Goal: Task Accomplishment & Management: Use online tool/utility

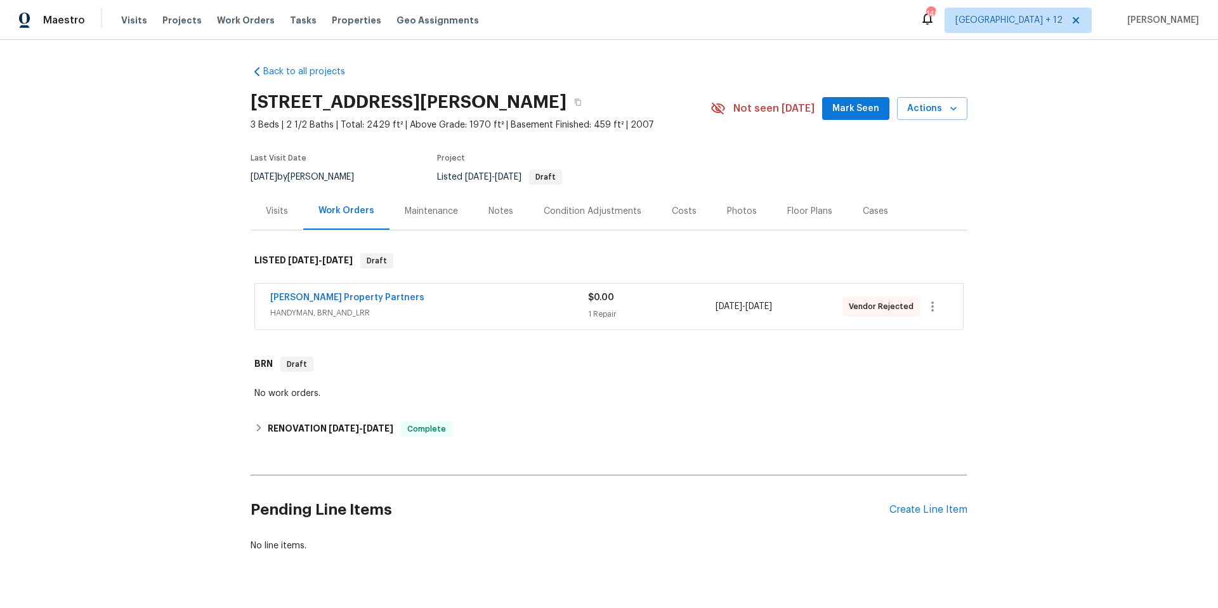
scroll to position [14, 0]
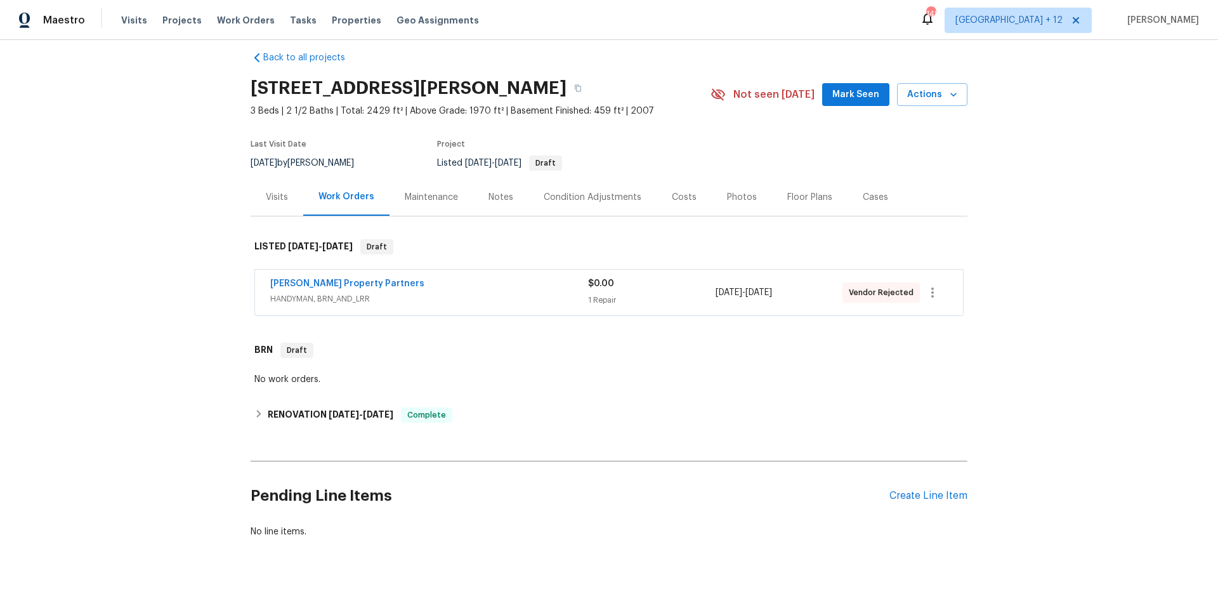
click at [1095, 164] on div "Back to all projects [STREET_ADDRESS][PERSON_NAME] 3 Beds | 2 1/2 Baths | Total…" at bounding box center [609, 324] width 1218 height 568
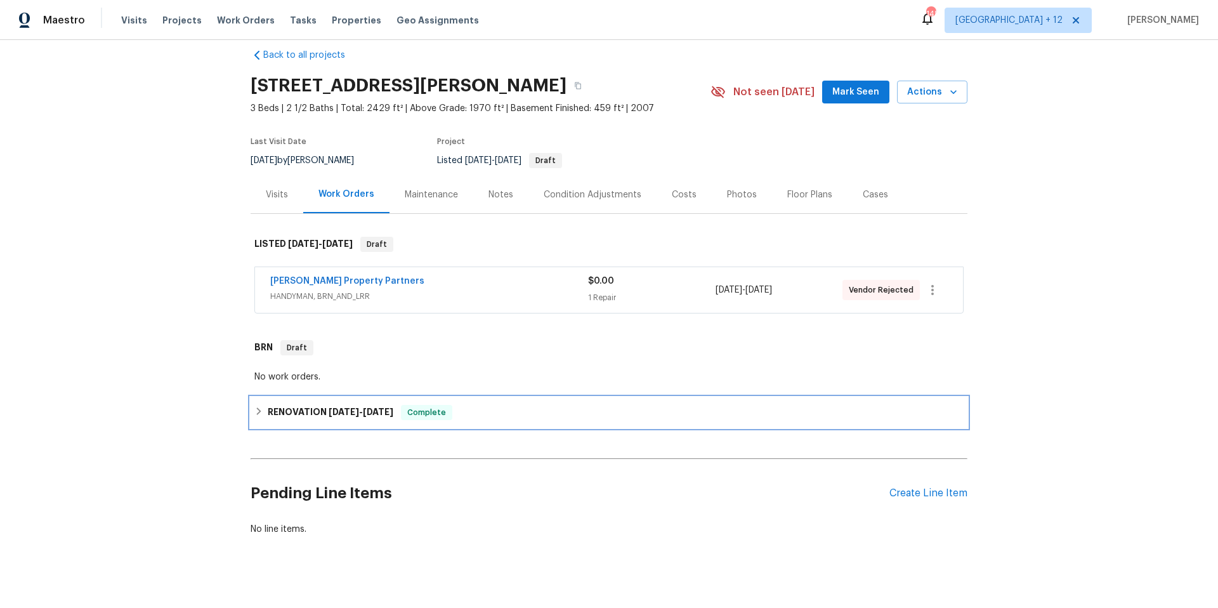
click at [254, 414] on icon at bounding box center [258, 411] width 9 height 9
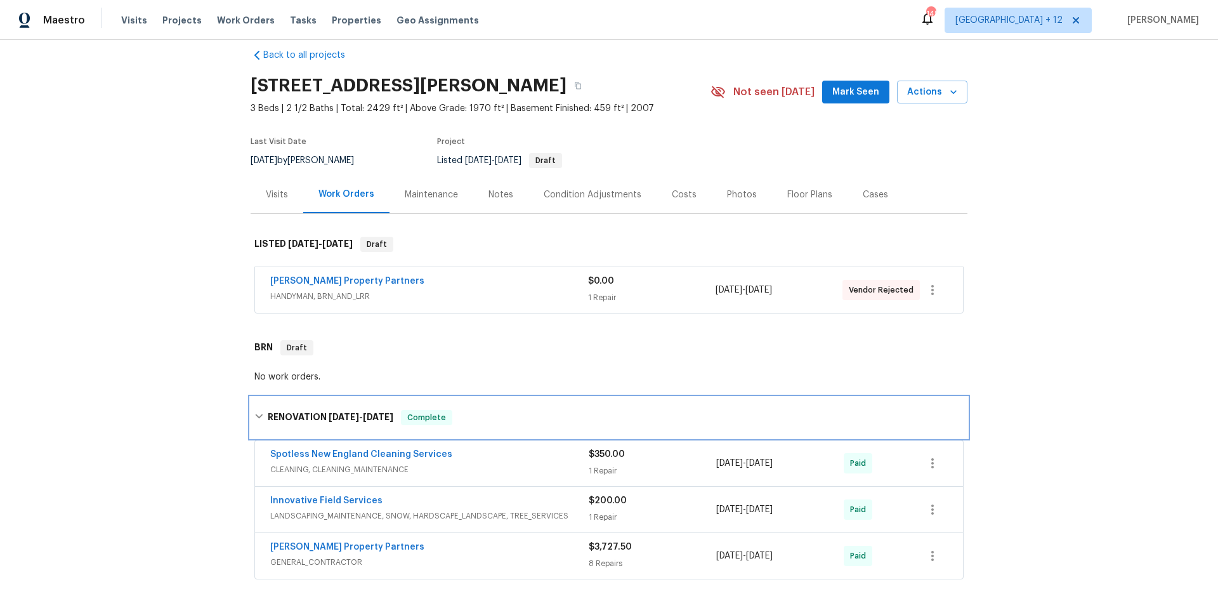
click at [254, 414] on icon at bounding box center [258, 416] width 9 height 9
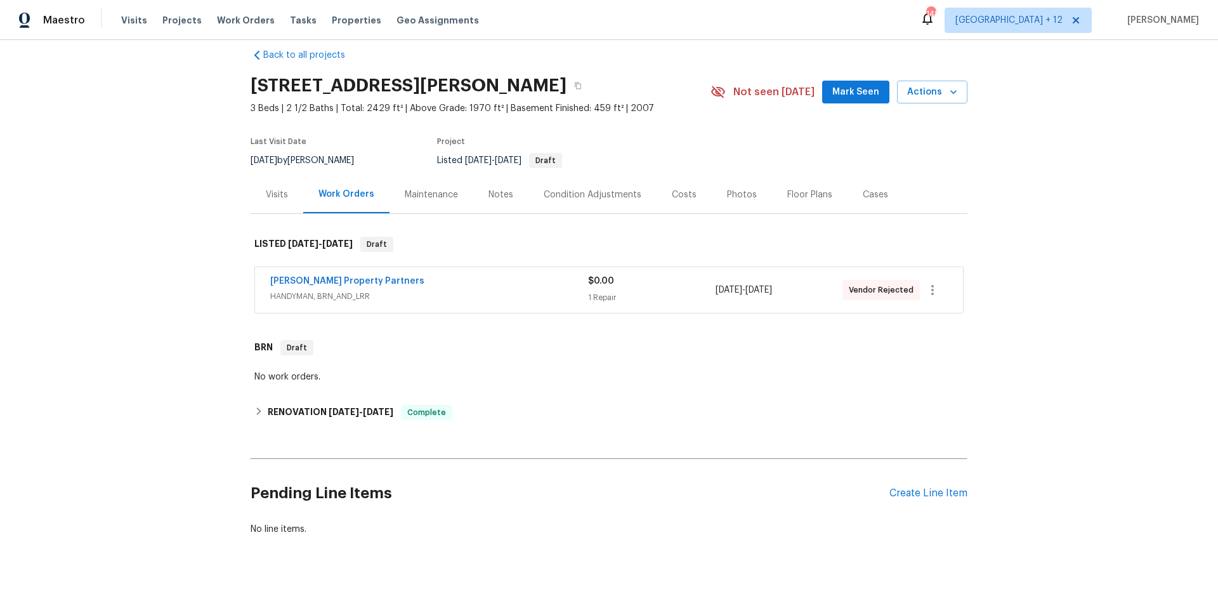
click at [270, 194] on div "Visits" at bounding box center [277, 194] width 22 height 13
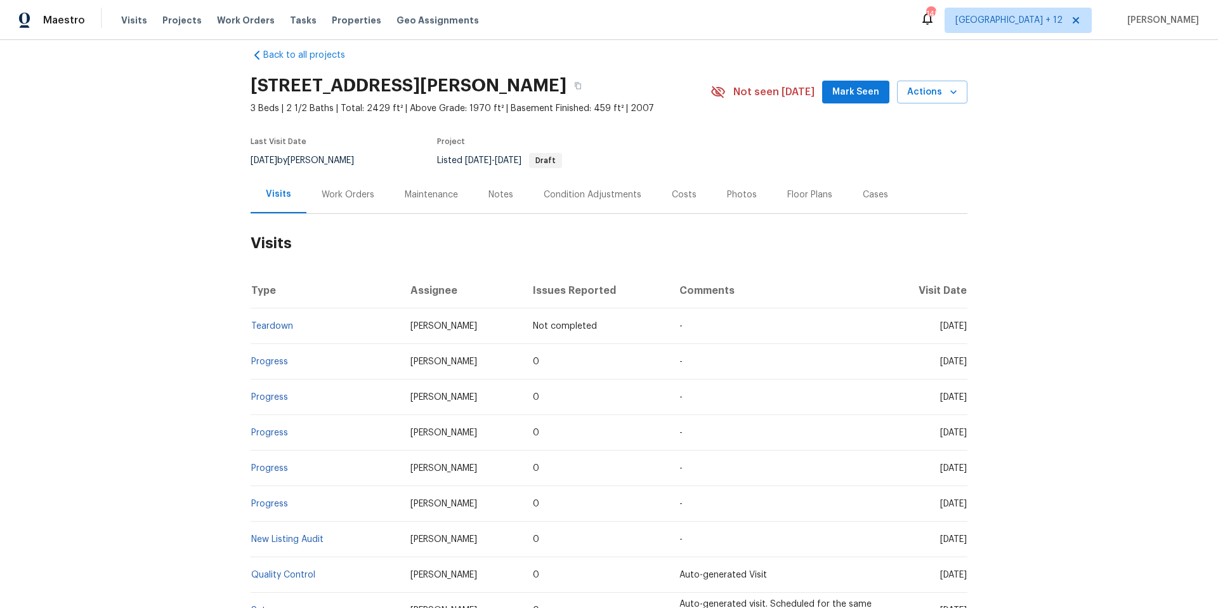
click at [363, 195] on div "Work Orders" at bounding box center [348, 194] width 53 height 13
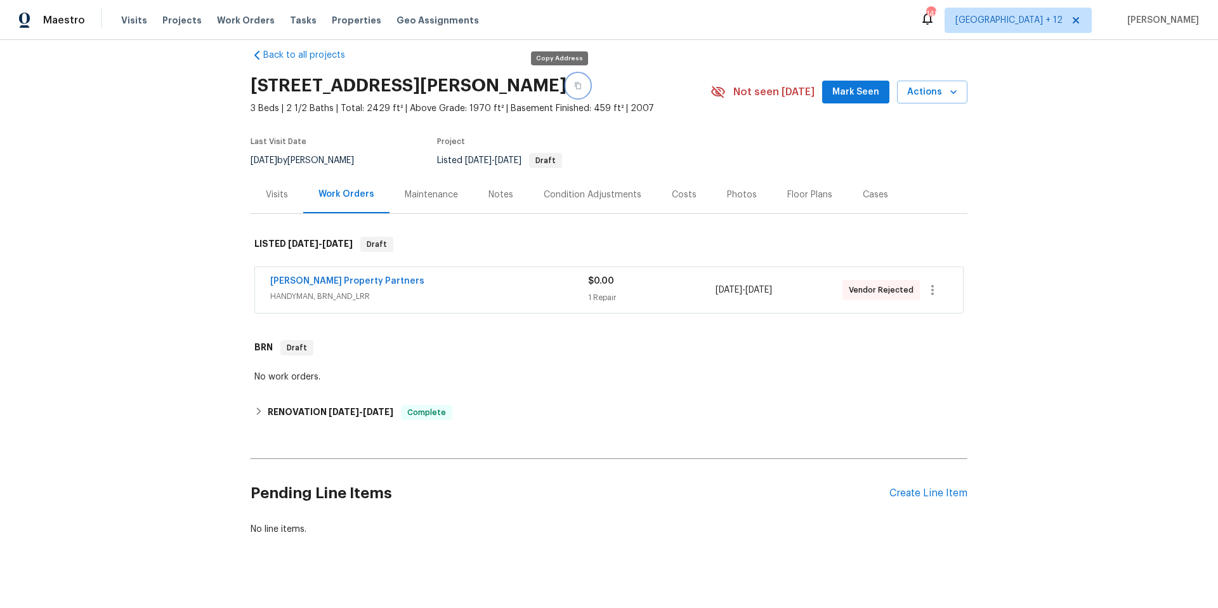
drag, startPoint x: 560, startPoint y: 85, endPoint x: 678, endPoint y: 86, distance: 117.4
click at [575, 85] on icon "button" at bounding box center [578, 85] width 6 height 7
click at [934, 296] on icon "button" at bounding box center [932, 289] width 15 height 15
click at [991, 284] on li "Edit" at bounding box center [981, 290] width 137 height 21
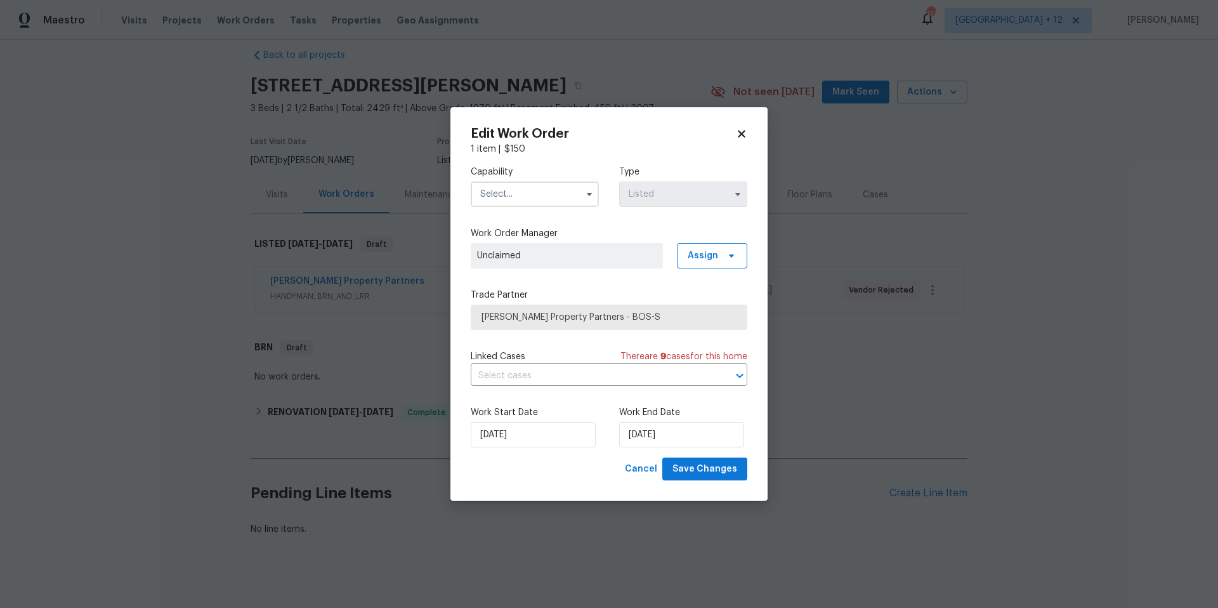
click at [570, 199] on input "text" at bounding box center [535, 193] width 128 height 25
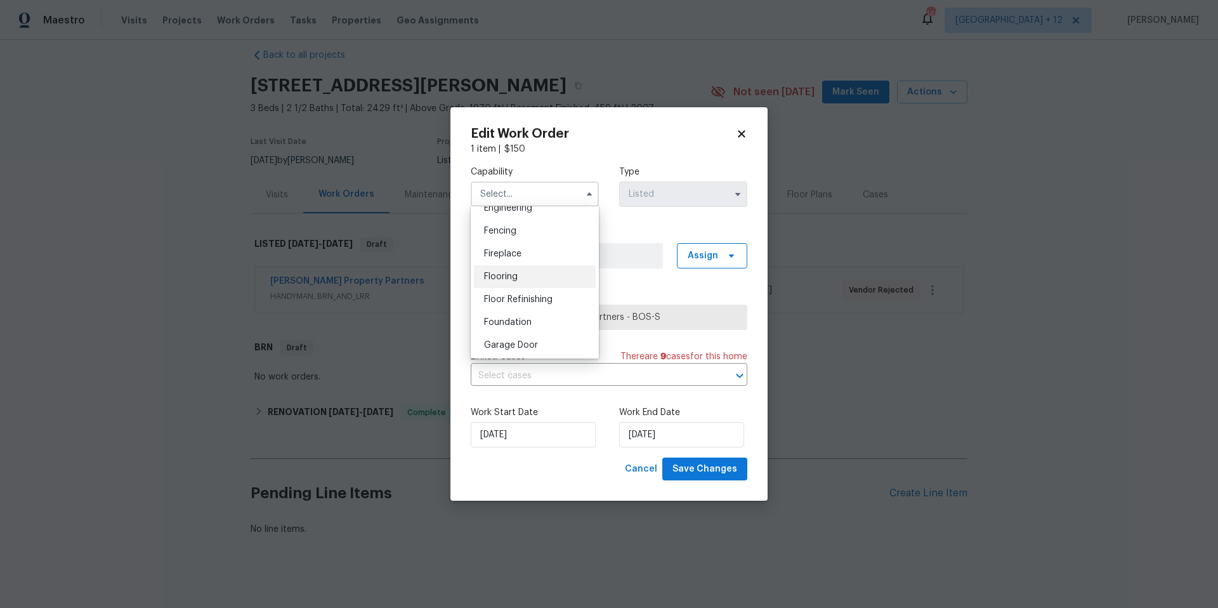
scroll to position [598, 0]
click at [531, 257] on span "General Inspector" at bounding box center [522, 252] width 76 height 9
type input "General Inspector"
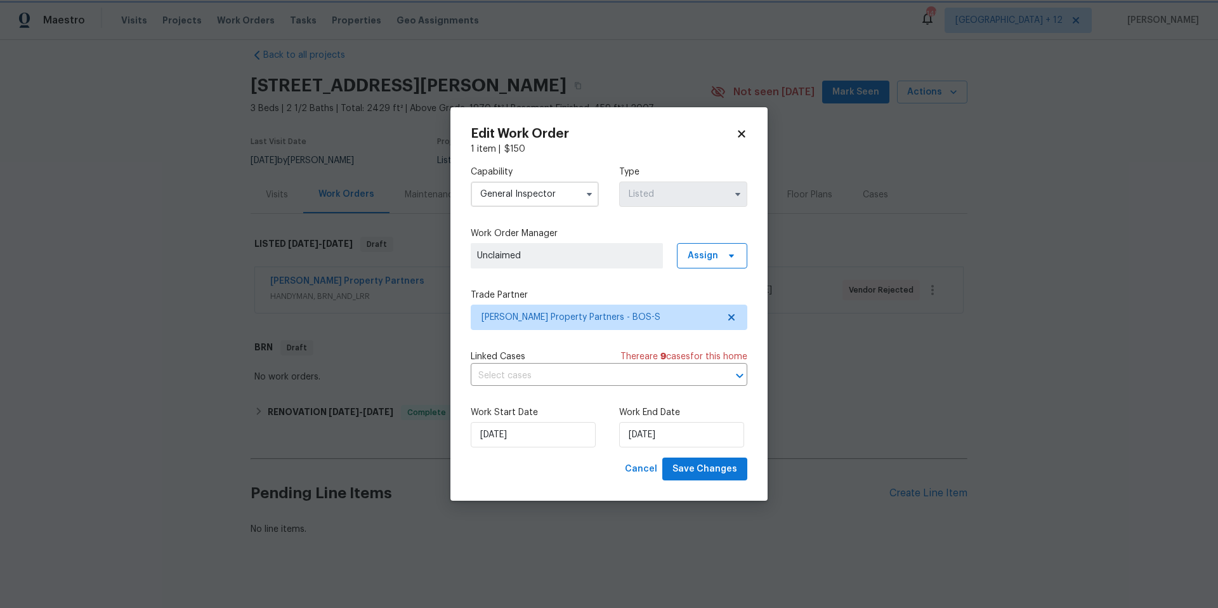
click at [531, 269] on div "Capability General Inspector Agent Appliance Bathtub Resurfacing BRN And Lrr Br…" at bounding box center [609, 306] width 277 height 302
click at [678, 313] on span "[PERSON_NAME] Property Partners - BOS-S" at bounding box center [600, 317] width 237 height 13
